Goal: Transaction & Acquisition: Book appointment/travel/reservation

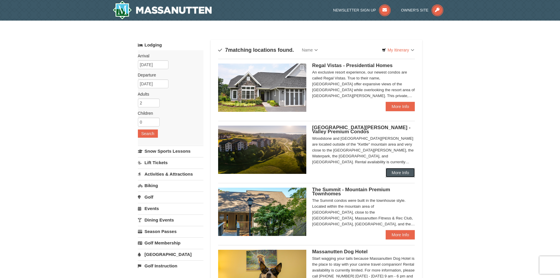
click at [405, 172] on link "More Info" at bounding box center [400, 172] width 29 height 9
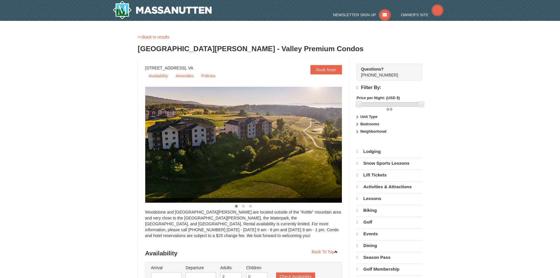
select select "10"
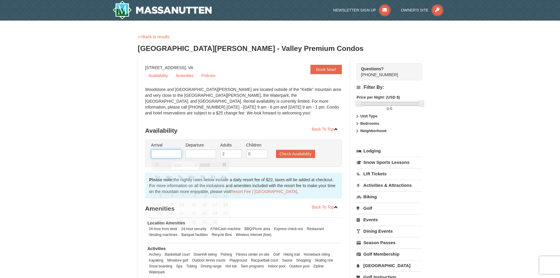
click at [168, 153] on input "text" at bounding box center [166, 153] width 31 height 9
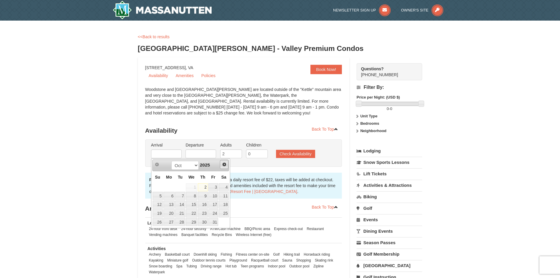
click at [225, 165] on span "Next" at bounding box center [224, 164] width 5 height 5
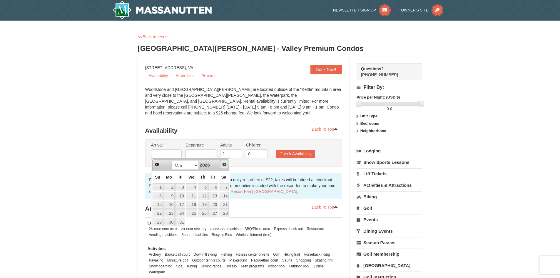
click at [225, 165] on span "Next" at bounding box center [224, 164] width 5 height 5
click at [173, 211] on link "22" at bounding box center [168, 213] width 11 height 8
type input "06/22/2026"
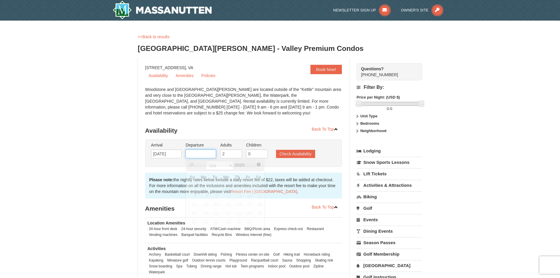
click at [208, 151] on input "text" at bounding box center [201, 153] width 31 height 9
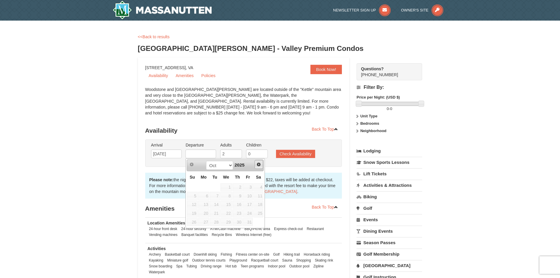
click at [258, 164] on span "Next" at bounding box center [258, 164] width 5 height 5
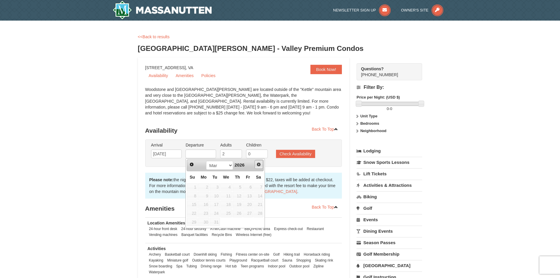
click at [258, 164] on span "Next" at bounding box center [258, 164] width 5 height 5
click at [238, 212] on link "25" at bounding box center [238, 213] width 10 height 8
type input "06/25/2026"
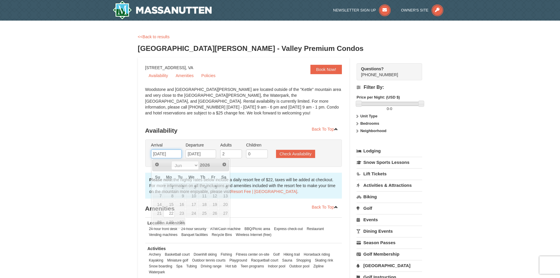
click at [171, 153] on input "06/22/2026" at bounding box center [166, 153] width 31 height 9
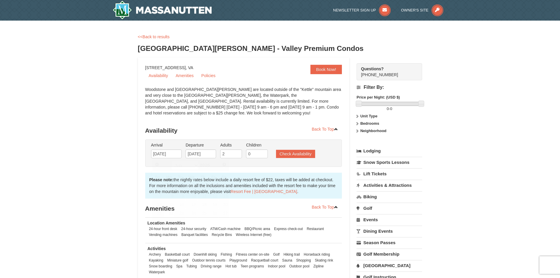
click at [255, 165] on div "Arrival Please format dates MM/DD/YYYY Please format dates MM/DD/YYYY 06/22/202…" at bounding box center [243, 152] width 197 height 27
click at [231, 153] on input "2" at bounding box center [231, 153] width 22 height 9
click at [237, 152] on input "3" at bounding box center [231, 153] width 22 height 9
type input "4"
click at [237, 152] on input "4" at bounding box center [231, 153] width 22 height 9
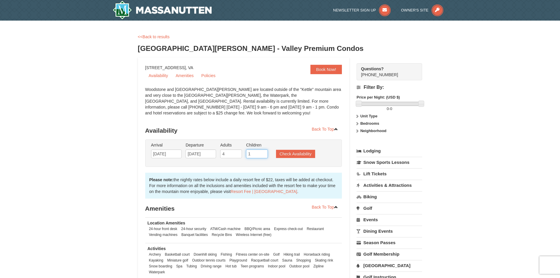
click at [263, 151] on input "1" at bounding box center [257, 153] width 22 height 9
click at [263, 151] on input "2" at bounding box center [257, 153] width 22 height 9
click at [263, 151] on input "3" at bounding box center [257, 153] width 22 height 9
type input "4"
click at [263, 151] on input "4" at bounding box center [257, 153] width 22 height 9
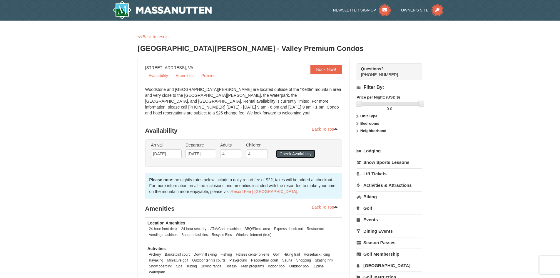
click at [284, 153] on button "Check Availability" at bounding box center [295, 154] width 39 height 8
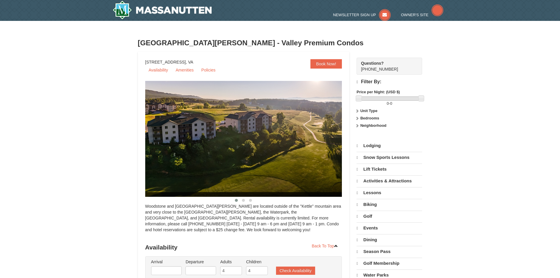
scroll to position [241, 0]
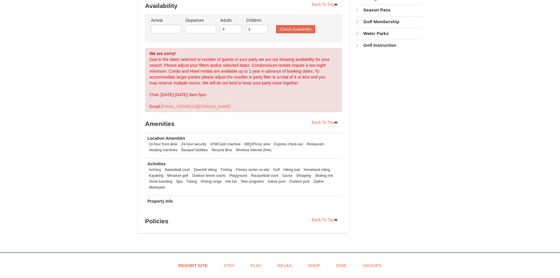
select select "10"
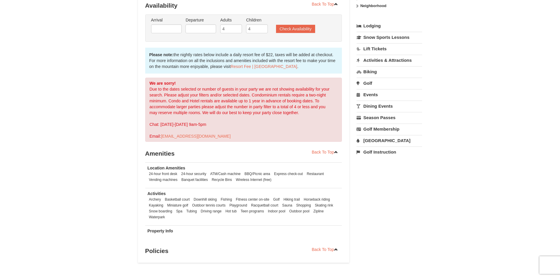
scroll to position [119, 0]
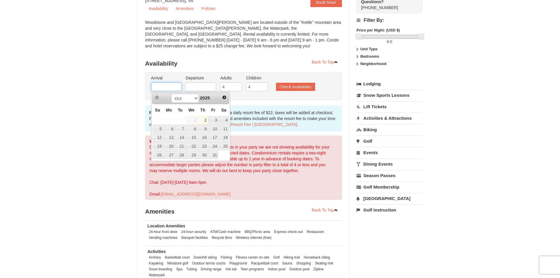
click at [173, 85] on input "text" at bounding box center [166, 86] width 31 height 9
click at [223, 99] on span "Next" at bounding box center [224, 98] width 5 height 5
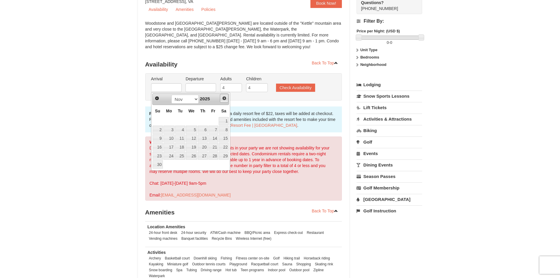
click at [223, 99] on span "Next" at bounding box center [224, 98] width 5 height 5
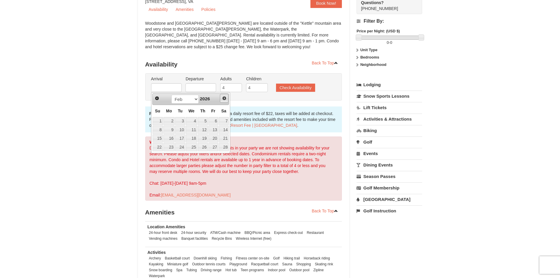
click at [223, 99] on span "Next" at bounding box center [224, 98] width 5 height 5
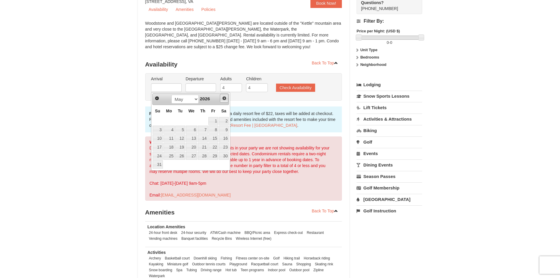
click at [223, 99] on span "Next" at bounding box center [224, 98] width 5 height 5
click at [170, 148] on link "22" at bounding box center [168, 147] width 11 height 8
type input "[DATE]"
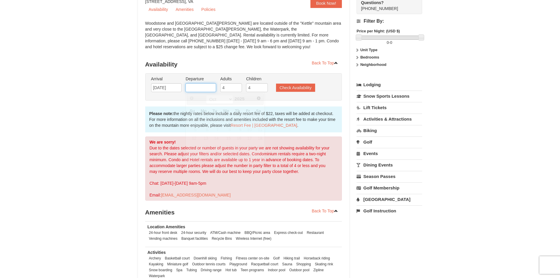
click at [196, 86] on input "text" at bounding box center [201, 87] width 31 height 9
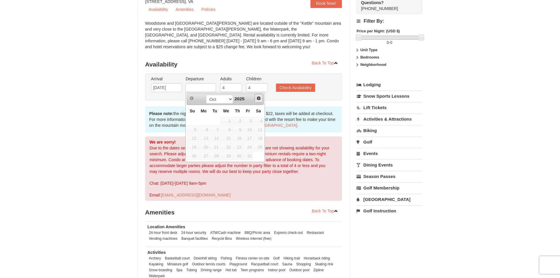
click at [260, 98] on span "Next" at bounding box center [258, 98] width 5 height 5
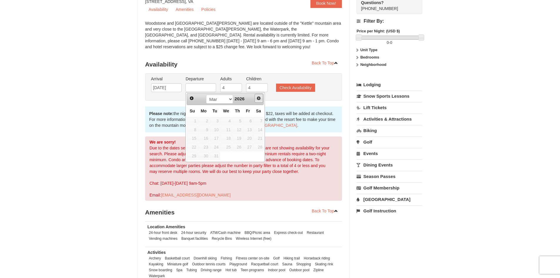
click at [260, 98] on span "Next" at bounding box center [258, 98] width 5 height 5
click at [238, 147] on link "25" at bounding box center [238, 147] width 10 height 8
type input "[DATE]"
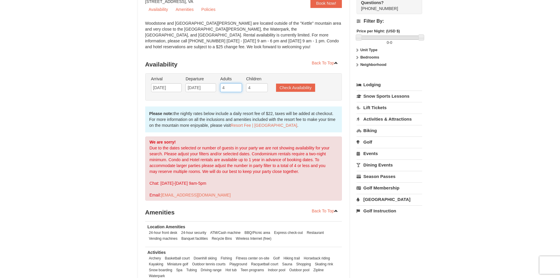
click at [230, 87] on input "4" at bounding box center [231, 87] width 22 height 9
click at [238, 90] on input "3" at bounding box center [231, 87] width 22 height 9
type input "2"
click at [238, 90] on input "2" at bounding box center [231, 87] width 22 height 9
click at [264, 90] on input "3" at bounding box center [257, 87] width 22 height 9
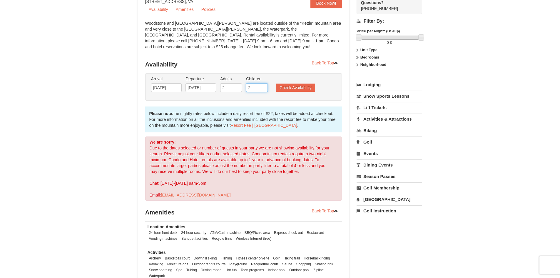
type input "2"
click at [264, 90] on input "2" at bounding box center [257, 87] width 22 height 9
click at [281, 89] on button "Check Availability" at bounding box center [295, 88] width 39 height 8
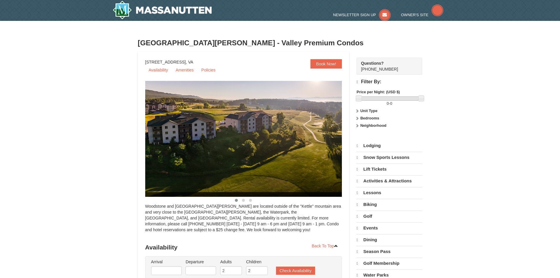
scroll to position [241, 0]
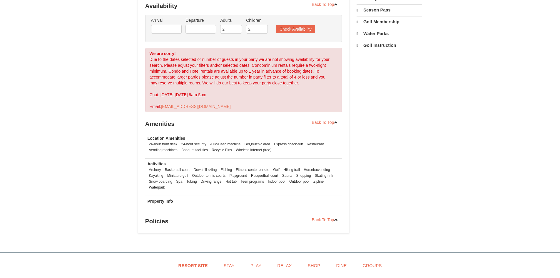
select select "10"
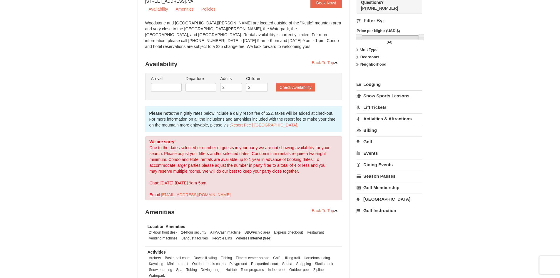
scroll to position [60, 0]
click at [264, 89] on input "1" at bounding box center [257, 87] width 22 height 9
type input "0"
click at [264, 89] on input "0" at bounding box center [257, 87] width 22 height 9
click at [281, 86] on button "Check Availability" at bounding box center [295, 88] width 39 height 8
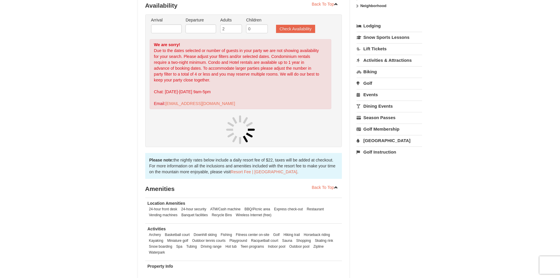
scroll to position [119, 0]
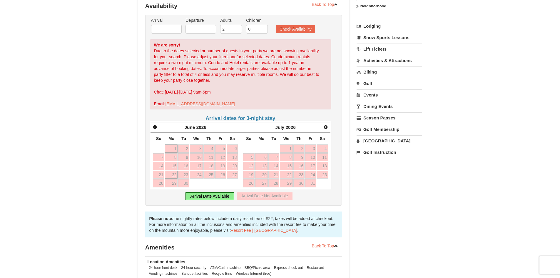
click at [171, 173] on link "22" at bounding box center [171, 175] width 13 height 8
type input "[DATE]"
click at [211, 174] on link "25" at bounding box center [208, 175] width 11 height 8
type input "[DATE]"
click at [295, 29] on button "Check Availability" at bounding box center [295, 29] width 39 height 8
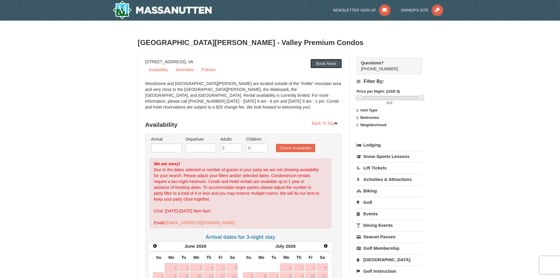
click at [318, 63] on link "Book Now!" at bounding box center [326, 63] width 32 height 9
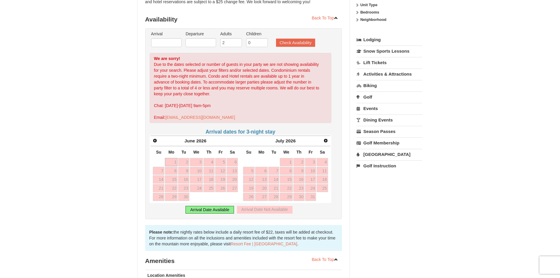
scroll to position [119, 0]
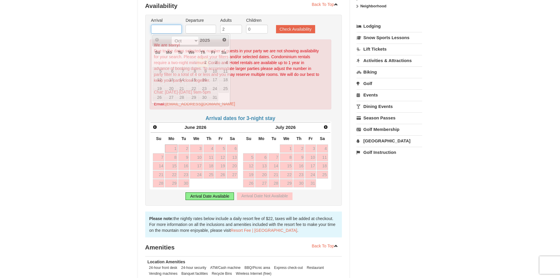
click at [174, 30] on input "text" at bounding box center [166, 29] width 31 height 9
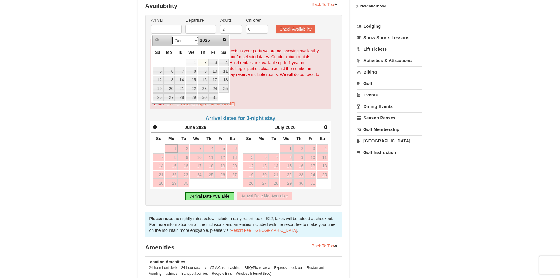
click at [194, 40] on select "Oct Nov Dec" at bounding box center [184, 40] width 27 height 9
click at [170, 62] on link "1" at bounding box center [168, 63] width 11 height 8
type input "[DATE]"
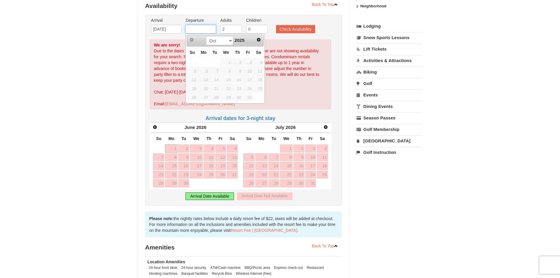
click at [198, 29] on input "text" at bounding box center [201, 29] width 31 height 9
click at [258, 39] on span "Next" at bounding box center [258, 39] width 5 height 5
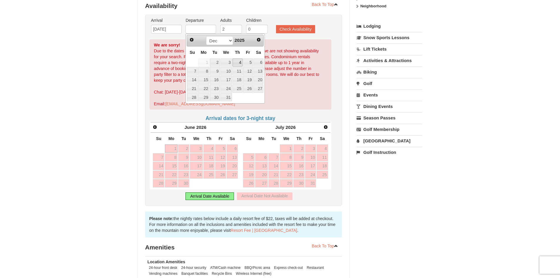
click at [241, 62] on link "4" at bounding box center [238, 63] width 10 height 8
type input "[DATE]"
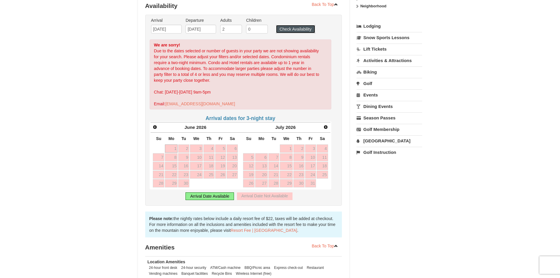
click at [290, 30] on button "Check Availability" at bounding box center [295, 29] width 39 height 8
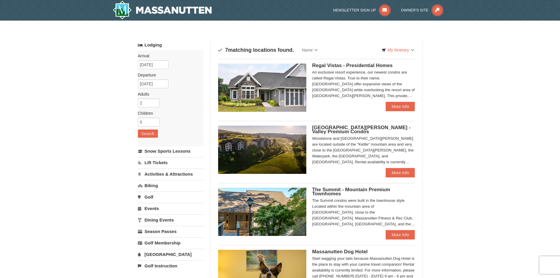
click at [169, 175] on link "Activities & Attractions" at bounding box center [171, 173] width 66 height 11
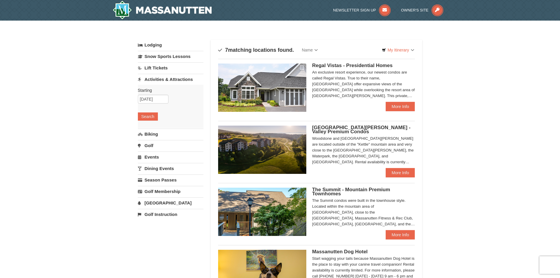
click at [158, 203] on link "Water Park" at bounding box center [171, 202] width 66 height 11
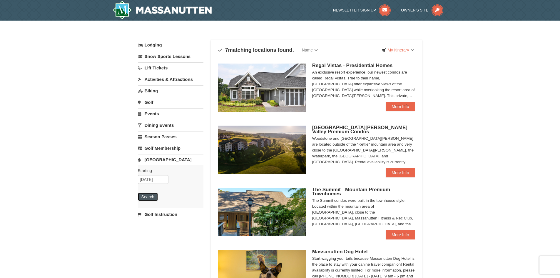
click at [154, 196] on button "Search" at bounding box center [148, 197] width 20 height 8
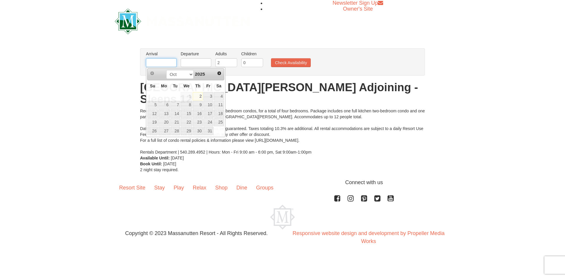
click at [160, 61] on input "text" at bounding box center [161, 62] width 31 height 9
click at [219, 74] on span "Next" at bounding box center [219, 73] width 5 height 5
click at [219, 73] on span "Next" at bounding box center [219, 73] width 5 height 5
click at [165, 95] on link "1" at bounding box center [163, 96] width 11 height 8
type input "[DATE]"
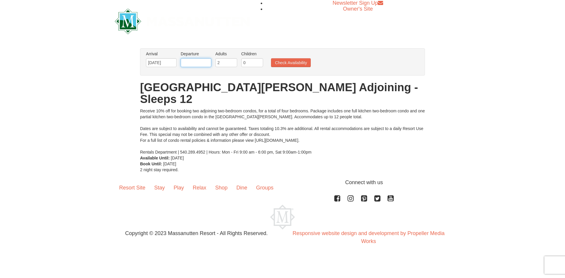
click at [195, 61] on input "text" at bounding box center [196, 62] width 31 height 9
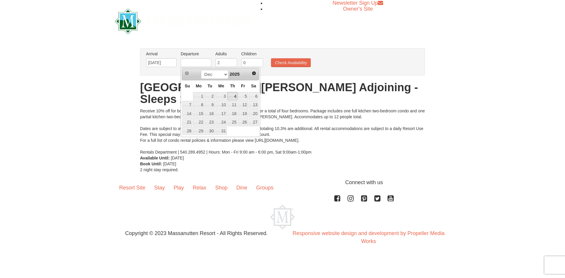
click at [232, 99] on link "4" at bounding box center [232, 96] width 10 height 8
type input "[DATE]"
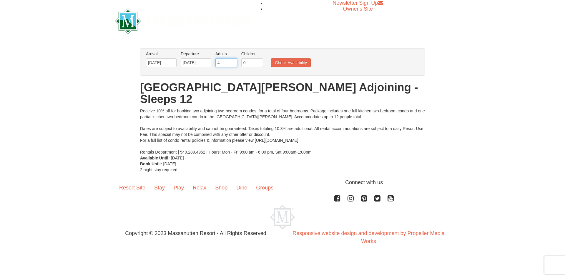
click at [233, 61] on input "4" at bounding box center [226, 62] width 22 height 9
click at [233, 61] on input "6" at bounding box center [226, 62] width 22 height 9
click at [233, 64] on input "5" at bounding box center [226, 62] width 22 height 9
type input "4"
click at [233, 64] on input "4" at bounding box center [226, 62] width 22 height 9
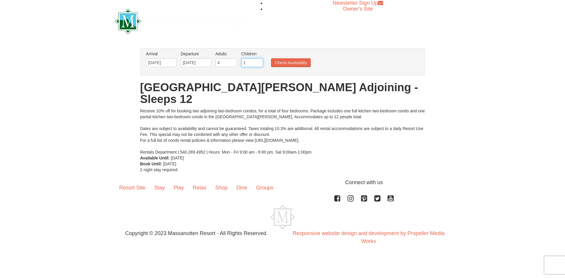
click at [259, 60] on input "1" at bounding box center [252, 62] width 22 height 9
click at [259, 60] on input "2" at bounding box center [252, 62] width 22 height 9
click at [259, 60] on input "3" at bounding box center [252, 62] width 22 height 9
type input "4"
click at [259, 60] on input "4" at bounding box center [252, 62] width 22 height 9
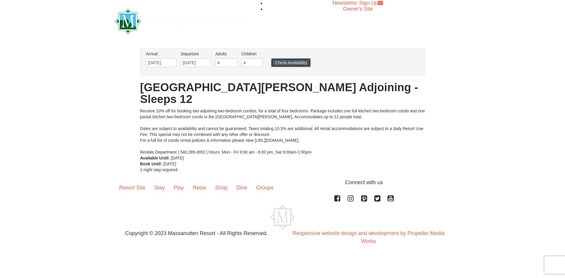
click at [283, 64] on button "Check Availability" at bounding box center [291, 62] width 40 height 9
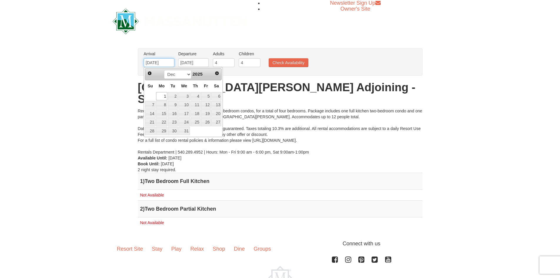
click at [166, 62] on input "[DATE]" at bounding box center [159, 62] width 31 height 9
click at [151, 72] on span "Prev" at bounding box center [149, 73] width 5 height 5
click at [164, 115] on link "10" at bounding box center [161, 113] width 11 height 8
type input "[DATE]"
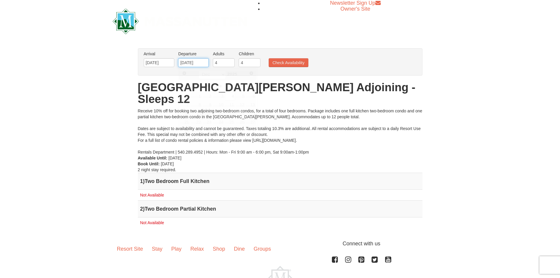
click at [204, 62] on input "12/04/2025" at bounding box center [193, 62] width 31 height 9
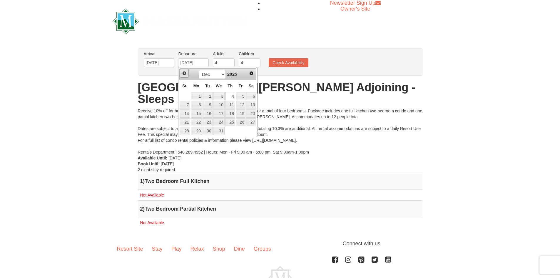
click at [183, 74] on span "Prev" at bounding box center [184, 73] width 5 height 5
click at [228, 113] on link "13" at bounding box center [230, 113] width 10 height 8
type input "11/13/2025"
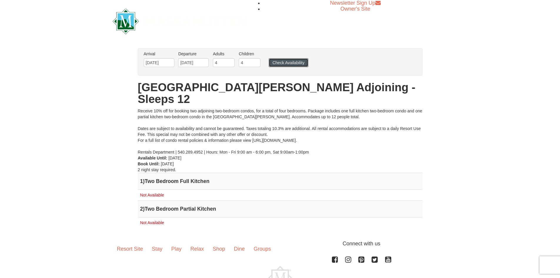
click at [287, 62] on button "Check Availability" at bounding box center [289, 62] width 40 height 9
drag, startPoint x: 0, startPoint y: 0, endPoint x: 287, endPoint y: 62, distance: 294.0
click at [287, 62] on button "Check Availability" at bounding box center [289, 62] width 40 height 9
click at [230, 65] on input "3" at bounding box center [224, 62] width 22 height 9
type input "2"
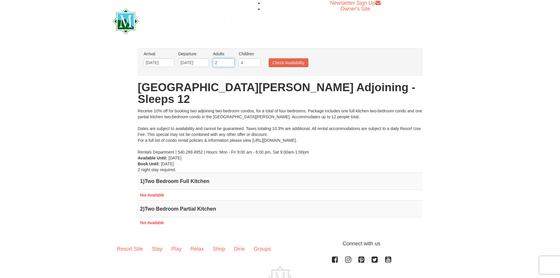
click at [230, 65] on input "2" at bounding box center [224, 62] width 22 height 9
click at [256, 64] on input "3" at bounding box center [250, 62] width 22 height 9
type input "2"
click at [257, 64] on input "2" at bounding box center [250, 62] width 22 height 9
click at [273, 61] on button "Check Availability" at bounding box center [289, 62] width 40 height 9
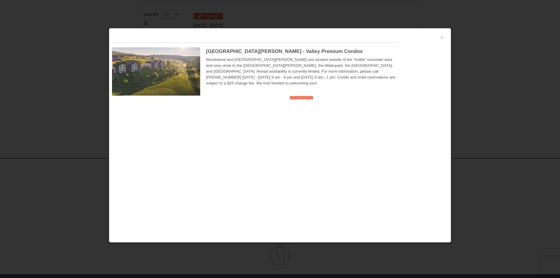
scroll to position [180, 0]
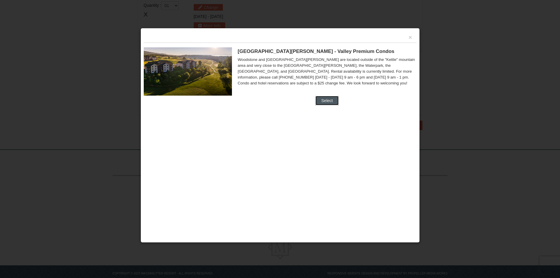
drag, startPoint x: 328, startPoint y: 99, endPoint x: 326, endPoint y: 96, distance: 3.8
click at [327, 98] on button "Select" at bounding box center [326, 100] width 23 height 9
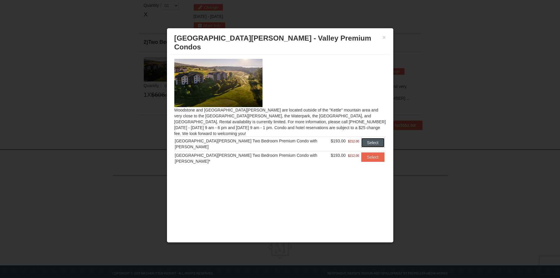
click at [371, 138] on button "Select" at bounding box center [372, 142] width 23 height 9
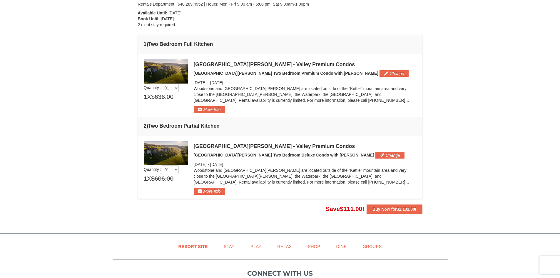
scroll to position [121, 0]
click at [217, 109] on button "More Info" at bounding box center [209, 109] width 31 height 6
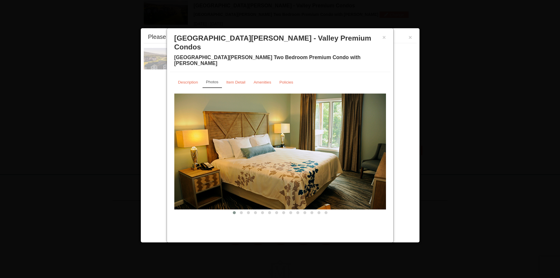
scroll to position [181, 0]
click at [195, 80] on small "Description" at bounding box center [188, 82] width 20 height 4
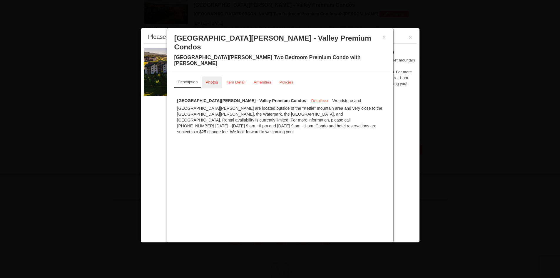
click at [210, 80] on small "Photos" at bounding box center [212, 82] width 12 height 4
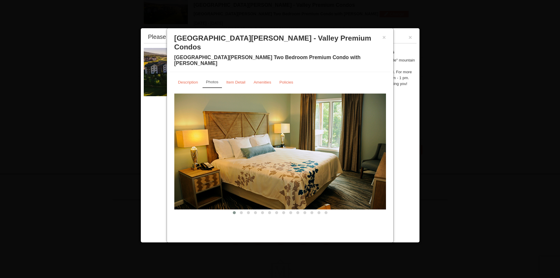
click at [353, 130] on img at bounding box center [280, 152] width 212 height 116
click at [416, 135] on div "Please make your package selection: × Woodstone Meadows - Valley Premium Condos…" at bounding box center [280, 135] width 279 height 215
drag, startPoint x: 295, startPoint y: 176, endPoint x: 227, endPoint y: 136, distance: 78.4
click at [227, 136] on img at bounding box center [280, 152] width 212 height 116
click at [240, 211] on span at bounding box center [241, 212] width 3 height 3
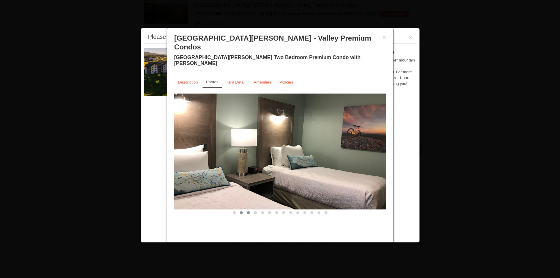
click at [247, 210] on button at bounding box center [248, 213] width 7 height 6
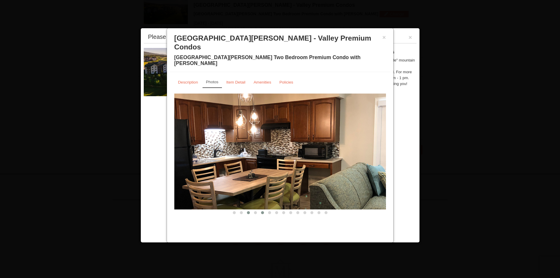
click at [263, 211] on span at bounding box center [262, 212] width 3 height 3
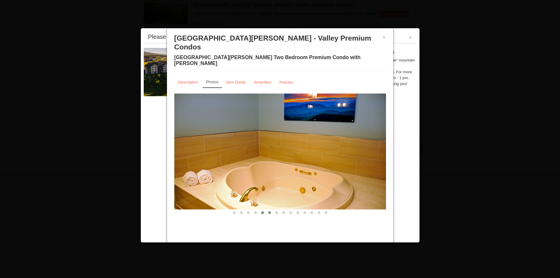
click at [271, 211] on span at bounding box center [269, 212] width 3 height 3
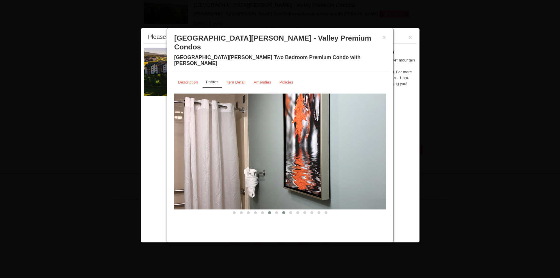
click at [285, 210] on button at bounding box center [283, 213] width 7 height 6
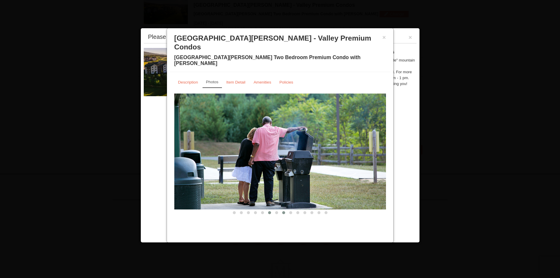
click at [269, 210] on button at bounding box center [269, 213] width 7 height 6
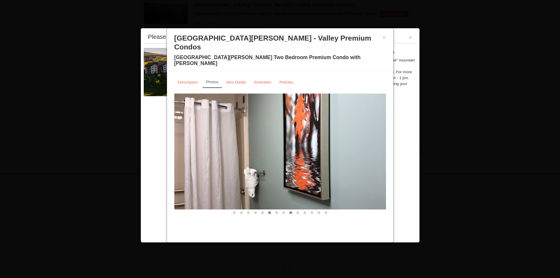
click at [289, 211] on span at bounding box center [290, 212] width 3 height 3
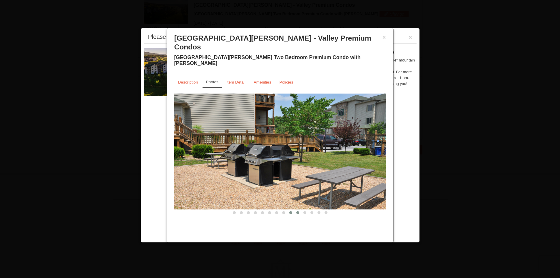
click at [297, 211] on span at bounding box center [297, 212] width 3 height 3
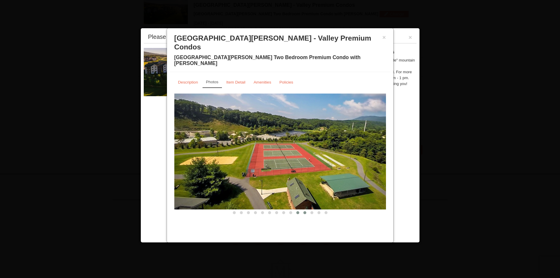
click at [304, 211] on span at bounding box center [304, 212] width 3 height 3
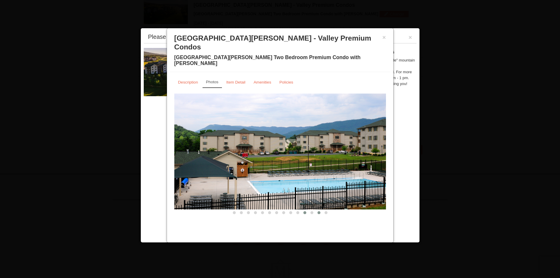
click at [315, 210] on button at bounding box center [318, 213] width 7 height 6
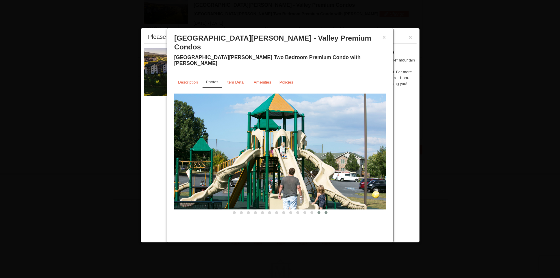
click at [328, 210] on button at bounding box center [326, 213] width 7 height 6
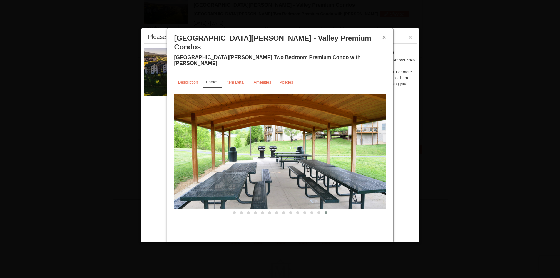
click at [385, 38] on button "×" at bounding box center [385, 37] width 4 height 6
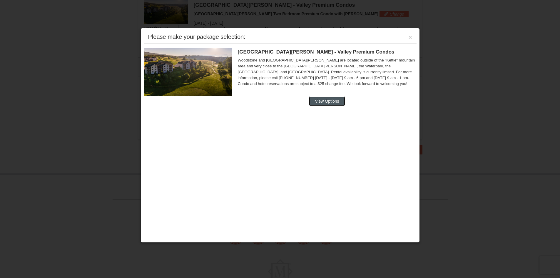
click at [342, 99] on button "View Options" at bounding box center [327, 100] width 36 height 9
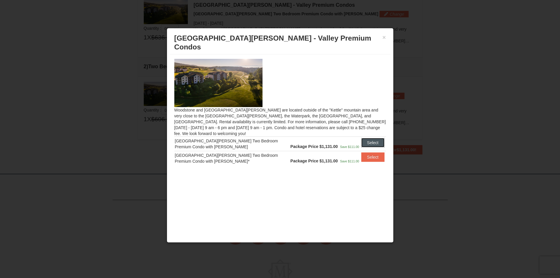
click at [374, 138] on button "Select" at bounding box center [372, 142] width 23 height 9
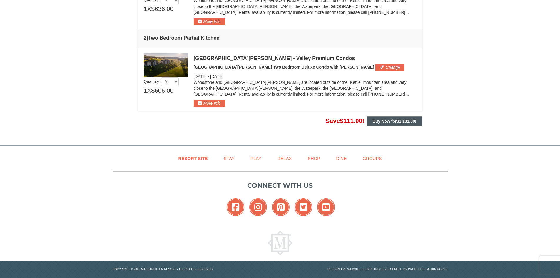
scroll to position [210, 0]
click at [414, 120] on span "$1,131.00" at bounding box center [406, 120] width 18 height 5
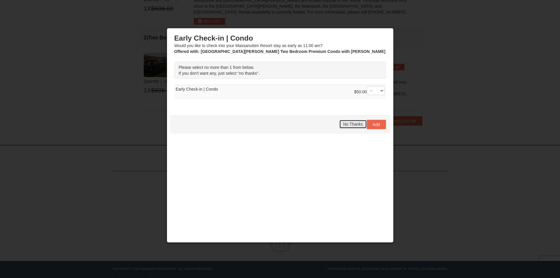
click at [363, 123] on span "No Thanks" at bounding box center [353, 124] width 20 height 5
